Goal: Transaction & Acquisition: Purchase product/service

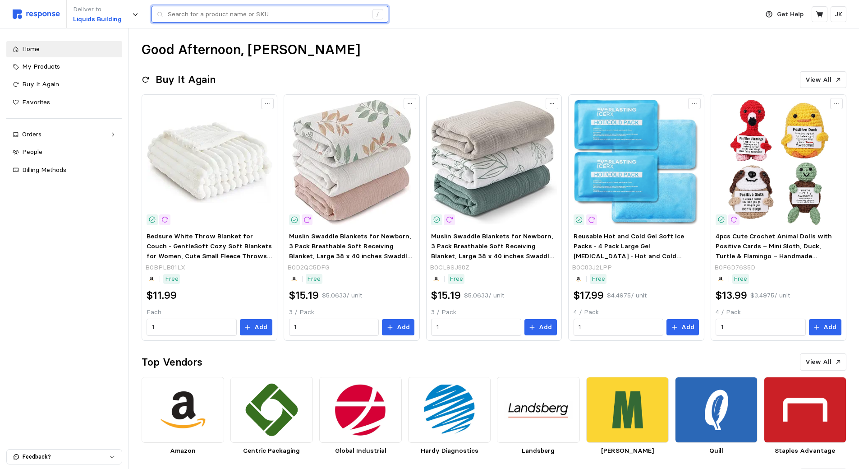
click at [287, 14] on input "text" at bounding box center [268, 14] width 200 height 16
drag, startPoint x: 217, startPoint y: 9, endPoint x: 127, endPoint y: 3, distance: 89.6
click at [127, 3] on div "Deliver to Liquids Building alcohol 70% /" at bounding box center [384, 14] width 742 height 28
type input "card"
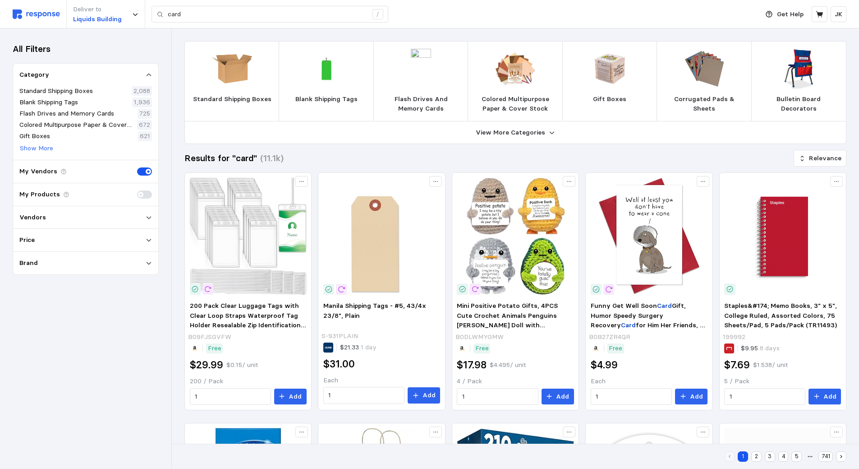
click at [42, 11] on img at bounding box center [36, 13] width 47 height 9
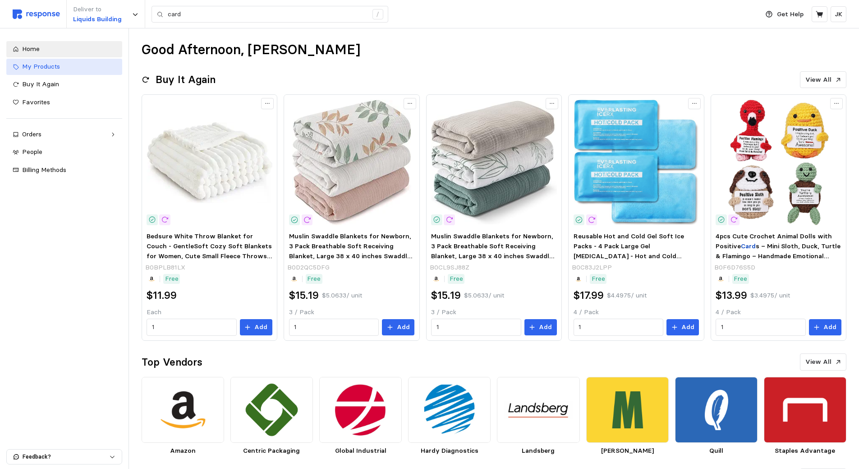
click at [54, 63] on span "My Products" at bounding box center [41, 66] width 38 height 8
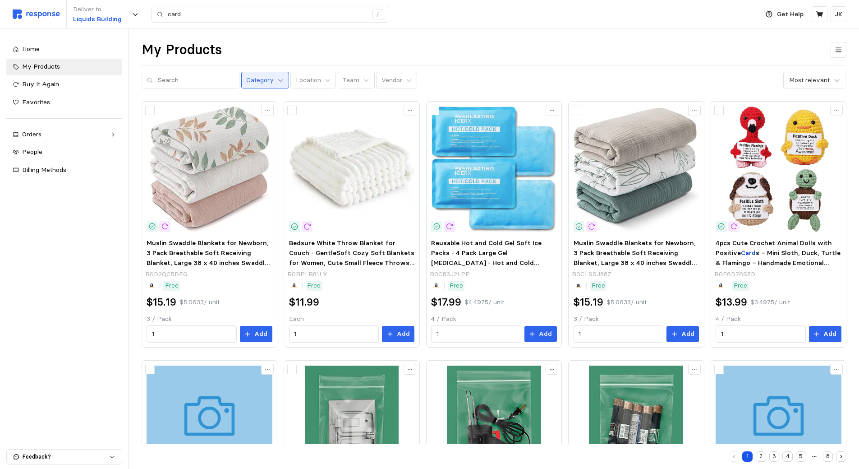
click at [277, 82] on icon at bounding box center [280, 80] width 6 height 6
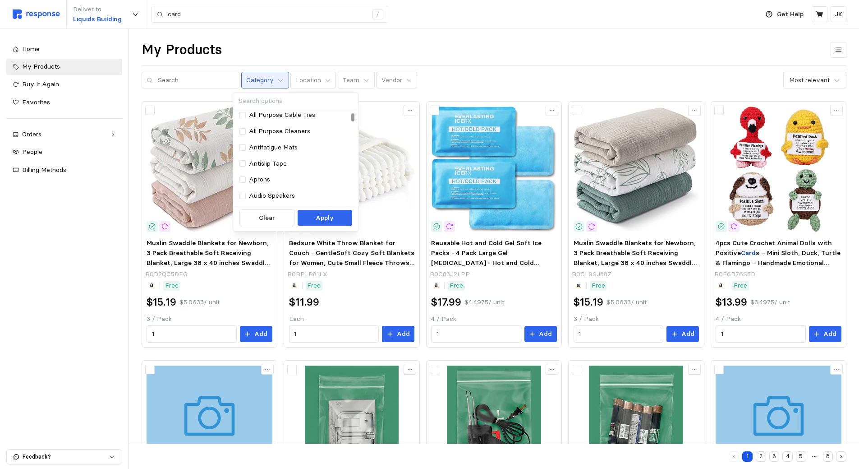
scroll to position [180, 0]
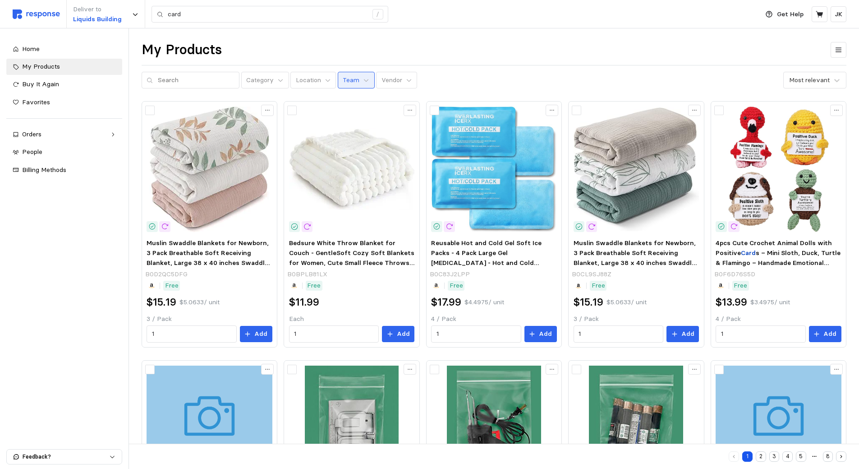
click at [346, 79] on p "Team" at bounding box center [351, 80] width 17 height 10
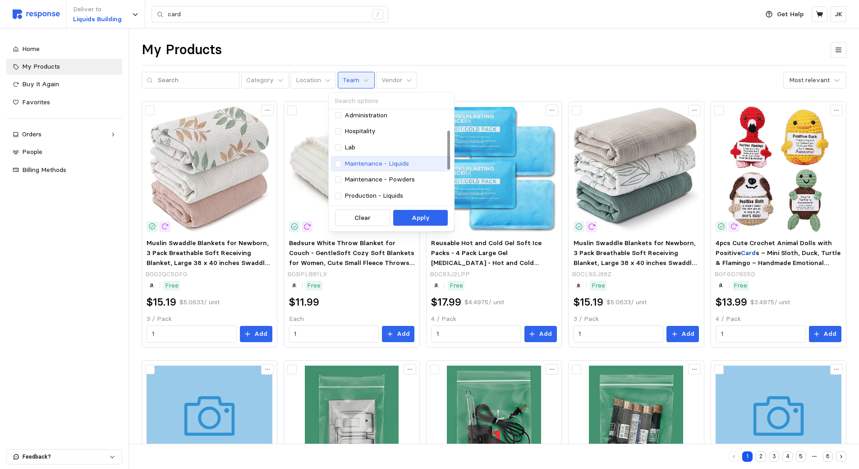
scroll to position [0, 0]
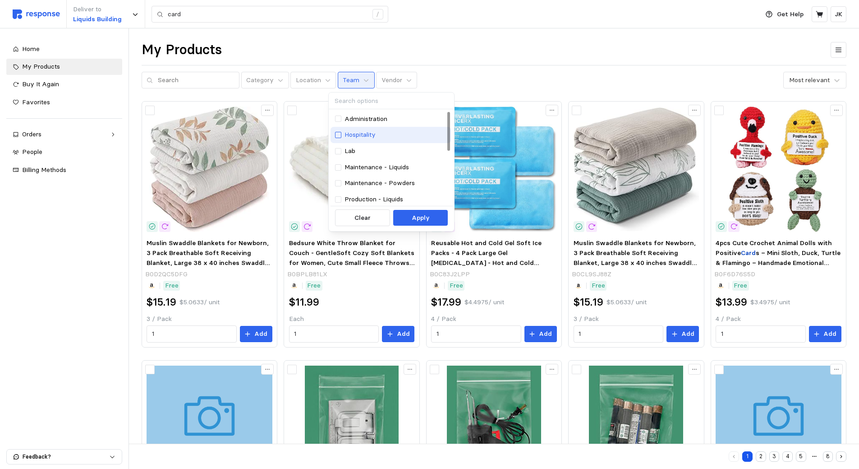
click at [337, 133] on div at bounding box center [338, 135] width 6 height 6
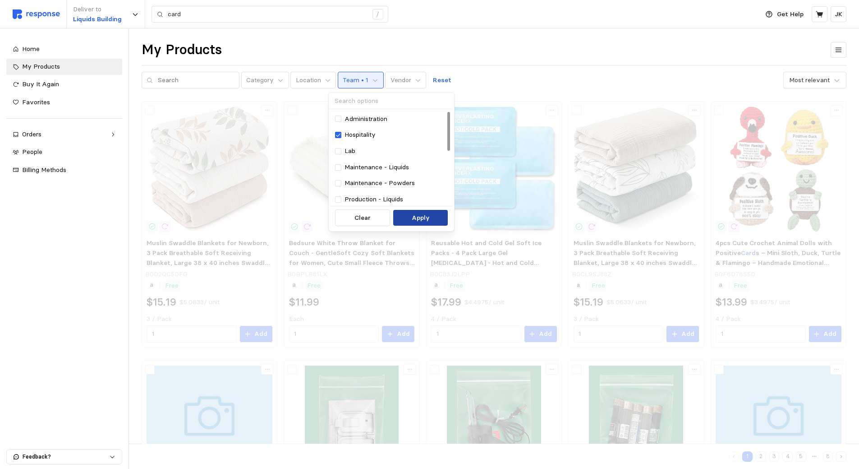
click at [426, 221] on p "Apply" at bounding box center [421, 218] width 18 height 10
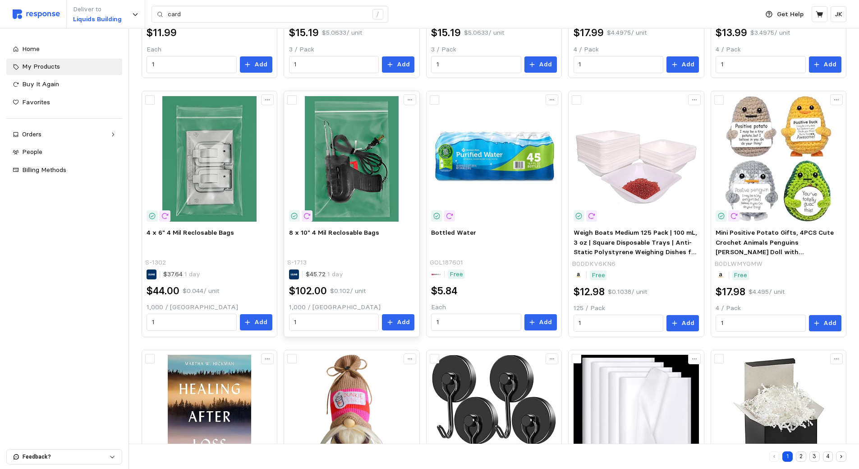
scroll to position [434, 0]
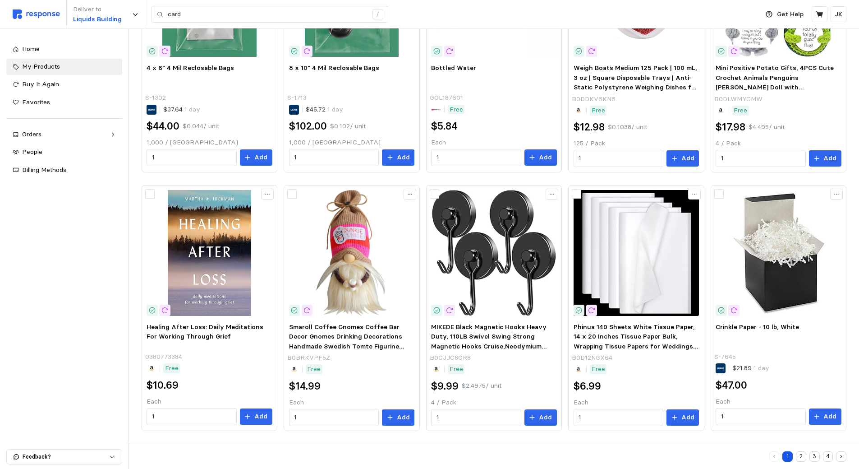
click at [828, 457] on button "4" at bounding box center [828, 456] width 10 height 10
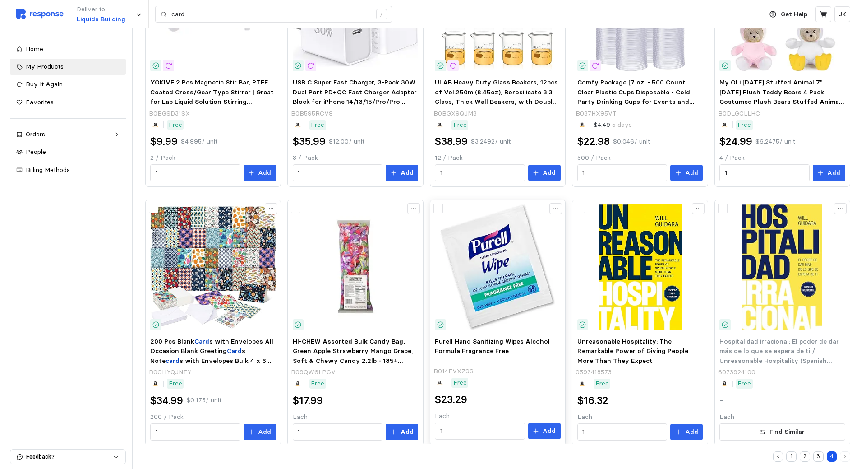
scroll to position [434, 0]
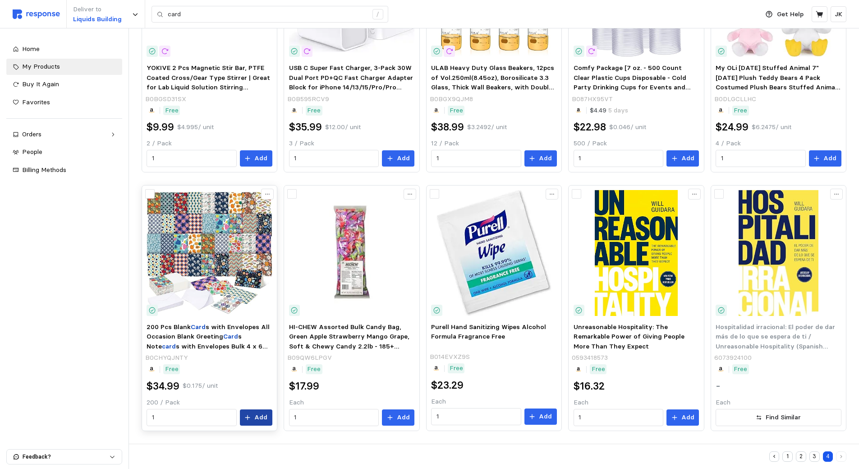
click at [254, 416] on button "Add" at bounding box center [256, 417] width 32 height 16
click at [398, 413] on p "Add" at bounding box center [403, 417] width 13 height 10
drag, startPoint x: 495, startPoint y: 326, endPoint x: 467, endPoint y: 328, distance: 28.0
drag, startPoint x: 467, startPoint y: 328, endPoint x: 462, endPoint y: 324, distance: 5.9
click at [462, 324] on span "Purell Hand Sanitizing Wipes Alcohol Formula Fragrance Free" at bounding box center [488, 332] width 115 height 18
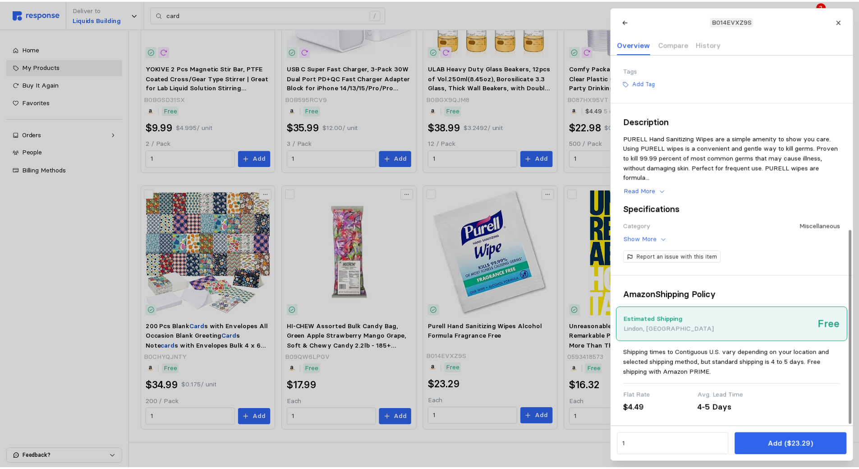
scroll to position [336, 0]
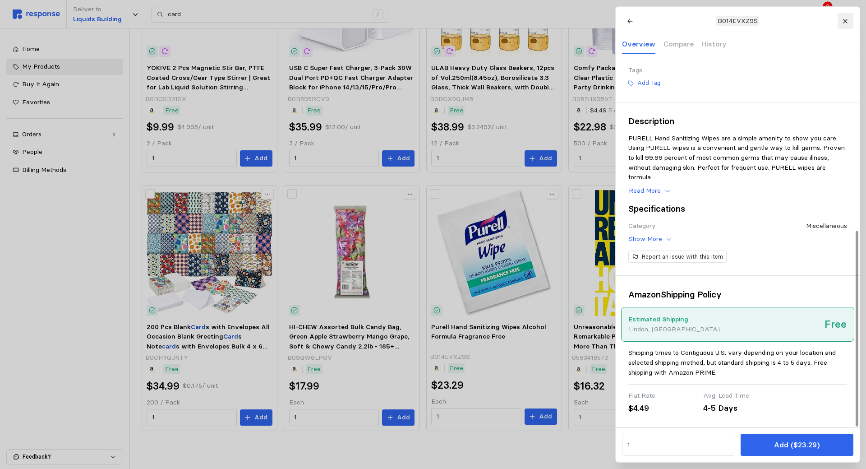
click at [843, 22] on icon at bounding box center [845, 21] width 6 height 6
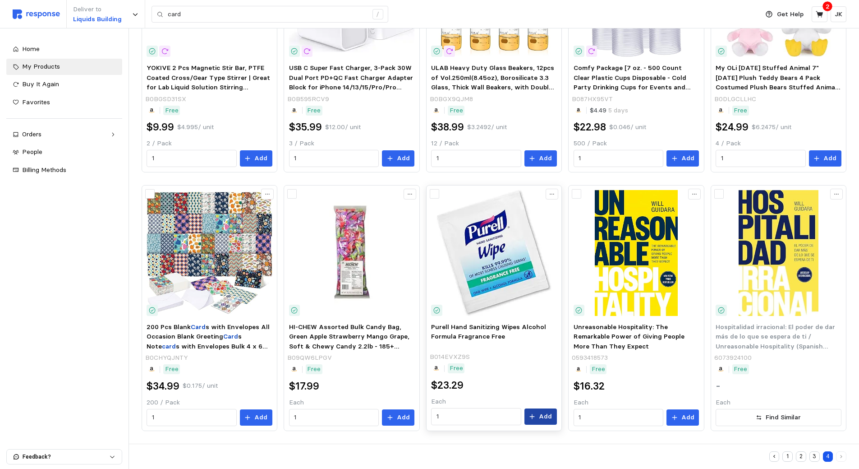
click at [542, 417] on p "Add" at bounding box center [545, 416] width 13 height 10
click at [772, 417] on p "Find Similar" at bounding box center [783, 417] width 35 height 10
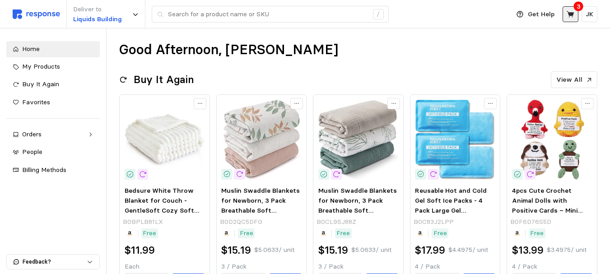
click at [568, 21] on button at bounding box center [570, 14] width 16 height 16
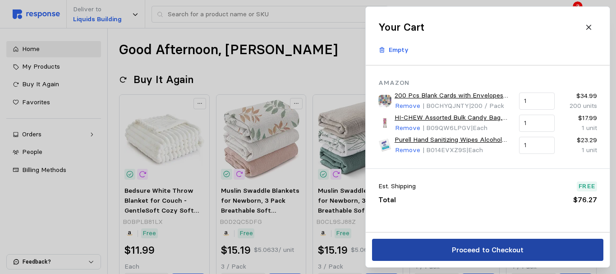
click at [495, 243] on button "Proceed to Checkout" at bounding box center [487, 250] width 231 height 22
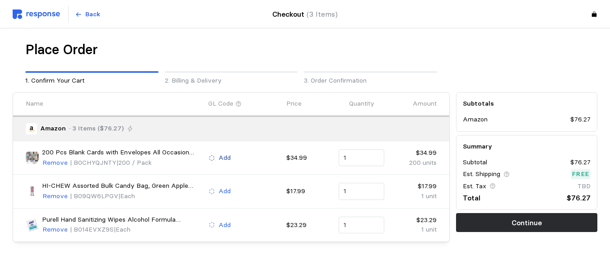
click at [215, 155] on icon at bounding box center [211, 158] width 6 height 6
click at [452, 42] on div "Place Order 1. Confirm Your Cart 2. Billing & Delivery 3. Order Confirmation" at bounding box center [230, 63] width 443 height 51
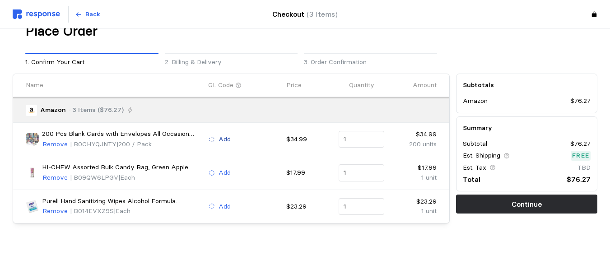
click at [222, 142] on p "Add" at bounding box center [224, 139] width 12 height 10
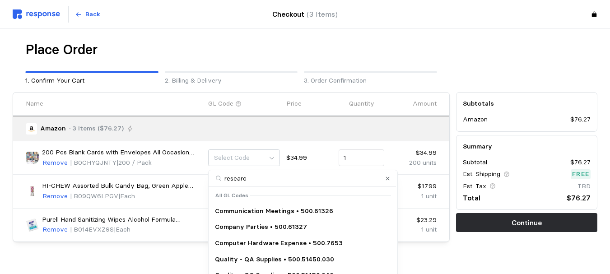
type input "research"
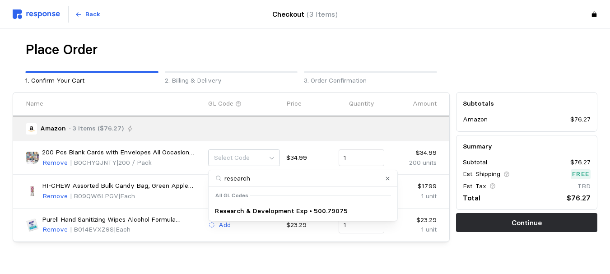
click at [269, 215] on p "Research & Development Exp • 500.79075" at bounding box center [281, 211] width 133 height 10
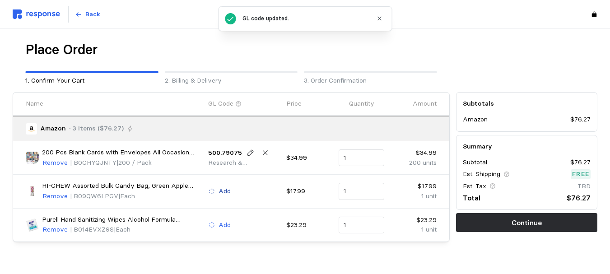
click at [217, 190] on button "Add" at bounding box center [219, 191] width 23 height 11
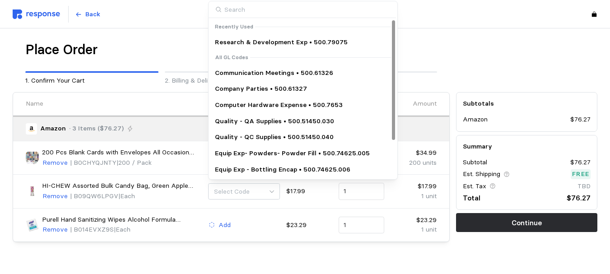
click at [282, 41] on p "Research & Development Exp • 500.79075" at bounding box center [281, 42] width 133 height 10
click at [263, 37] on p "Research & Development Exp • 500.79075" at bounding box center [281, 42] width 133 height 10
type input "research"
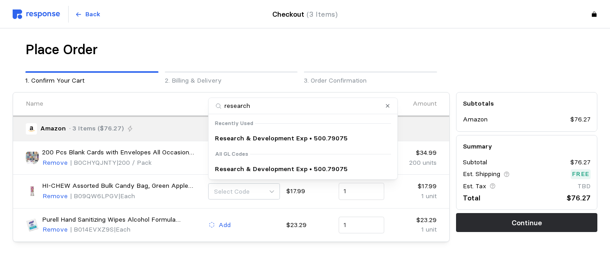
click at [272, 136] on p "Research & Development Exp • 500.79075" at bounding box center [281, 139] width 133 height 10
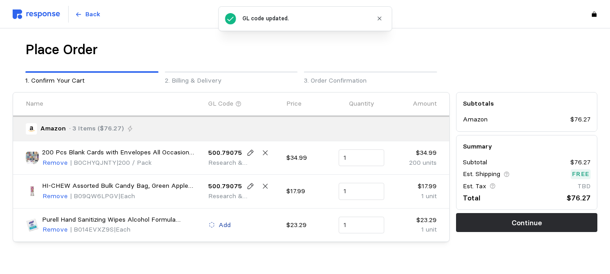
click at [218, 226] on button "Add" at bounding box center [219, 225] width 23 height 11
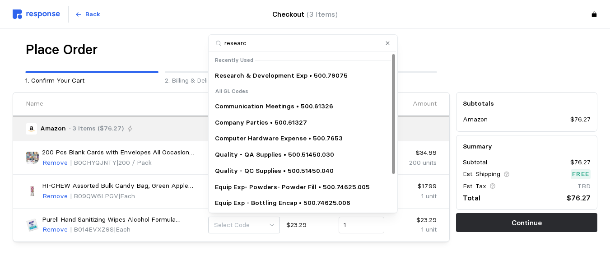
type input "research"
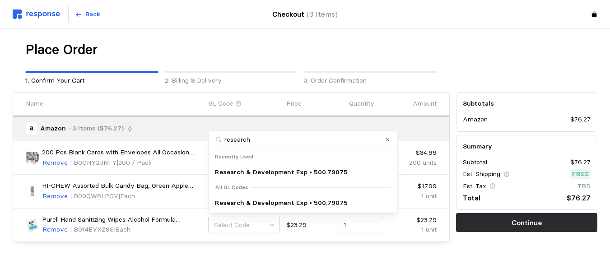
click at [275, 169] on p "Research & Development Exp • 500.79075" at bounding box center [281, 172] width 133 height 10
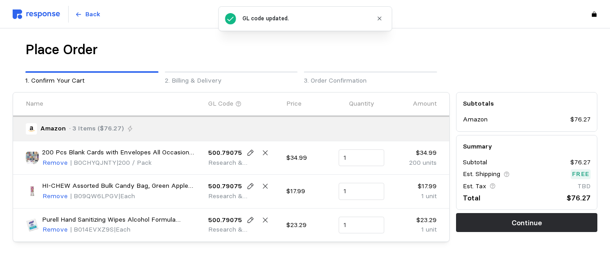
scroll to position [18, 0]
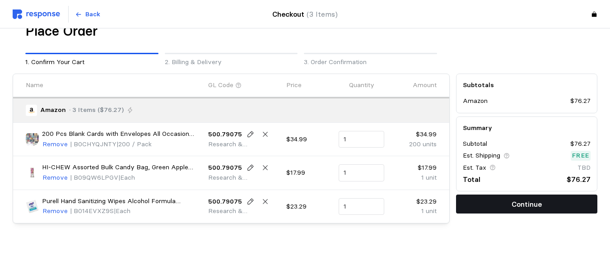
click at [524, 211] on button "Continue" at bounding box center [526, 203] width 141 height 19
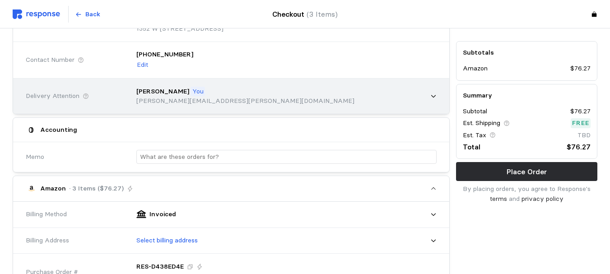
scroll to position [113, 0]
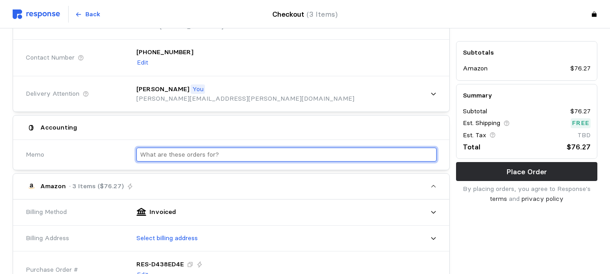
click at [304, 153] on input "text" at bounding box center [286, 154] width 293 height 13
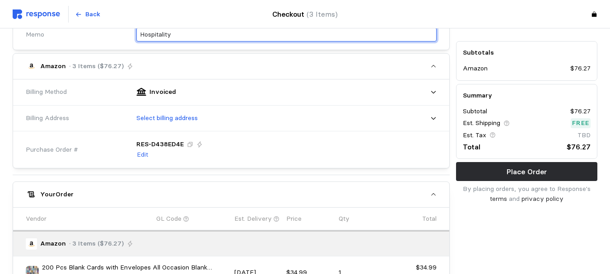
scroll to position [233, 0]
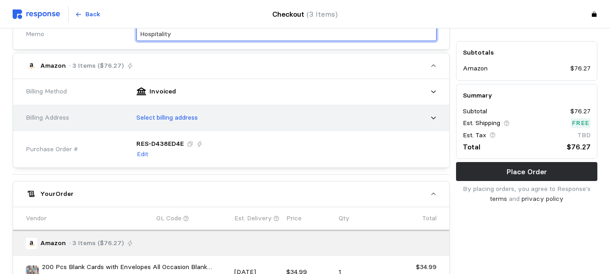
type input "Hospitality"
click at [190, 119] on p "Select billing address" at bounding box center [166, 118] width 61 height 10
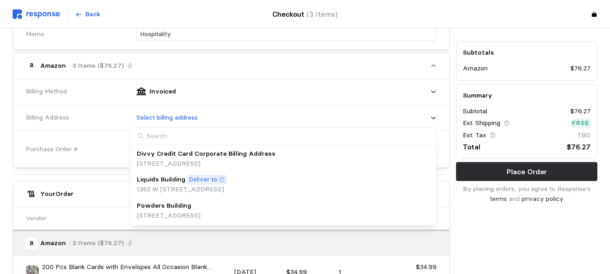
click at [200, 208] on div "Powders Building" at bounding box center [169, 206] width 64 height 10
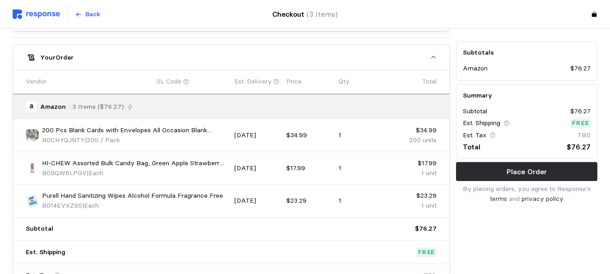
scroll to position [467, 0]
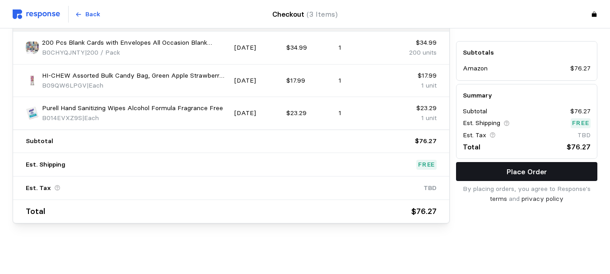
click at [542, 177] on button "Place Order" at bounding box center [526, 171] width 141 height 19
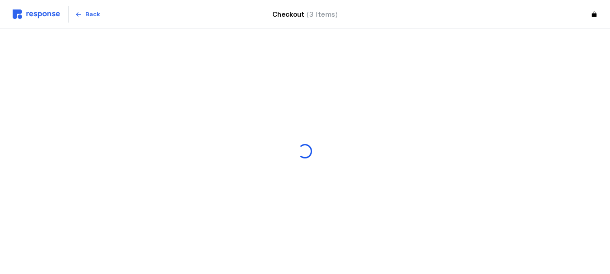
scroll to position [0, 0]
